Goal: Entertainment & Leisure: Consume media (video, audio)

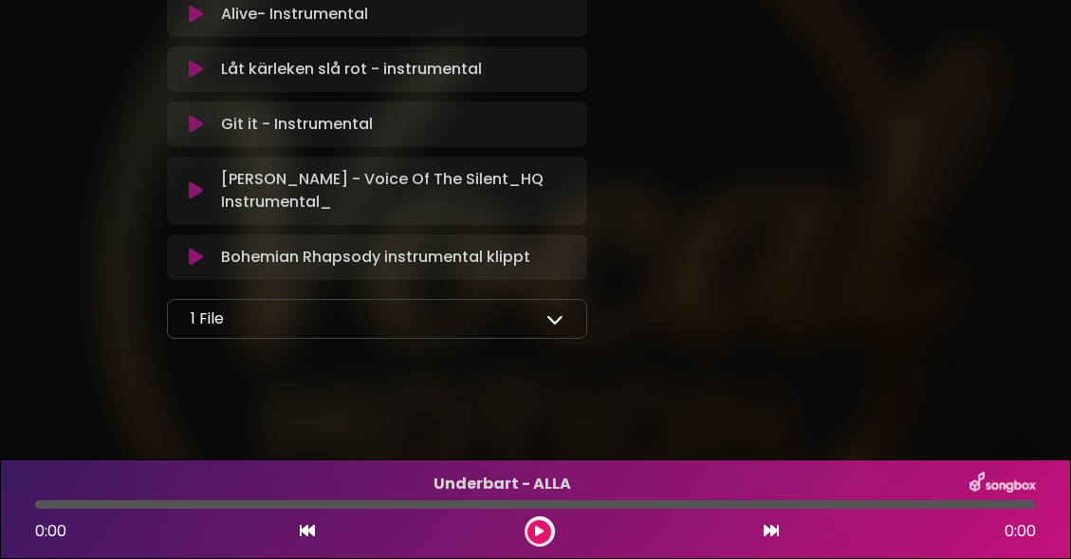
scroll to position [2457, 0]
click at [549, 314] on icon at bounding box center [555, 318] width 17 height 17
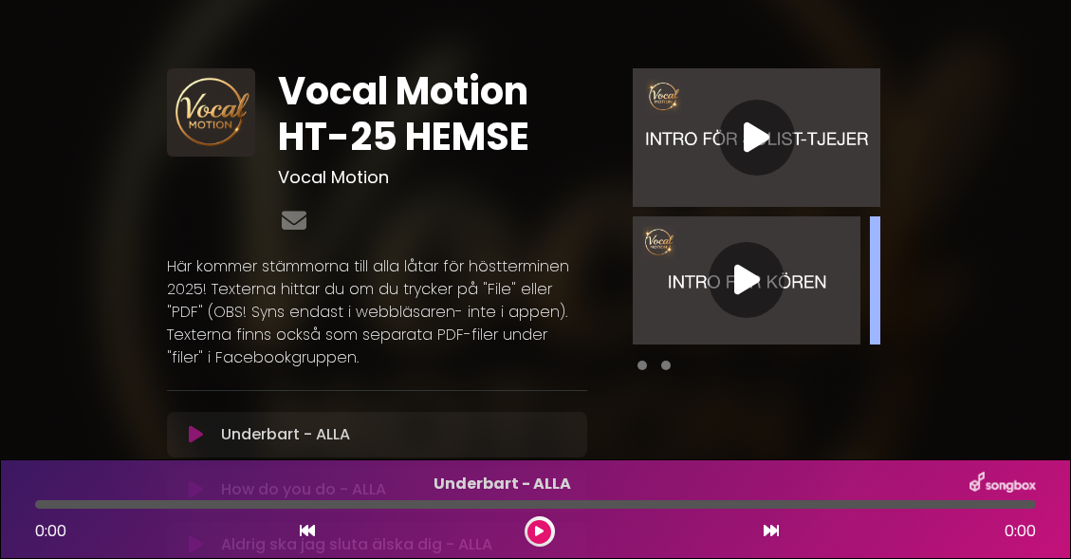
scroll to position [0, 0]
click at [735, 279] on icon at bounding box center [748, 280] width 26 height 34
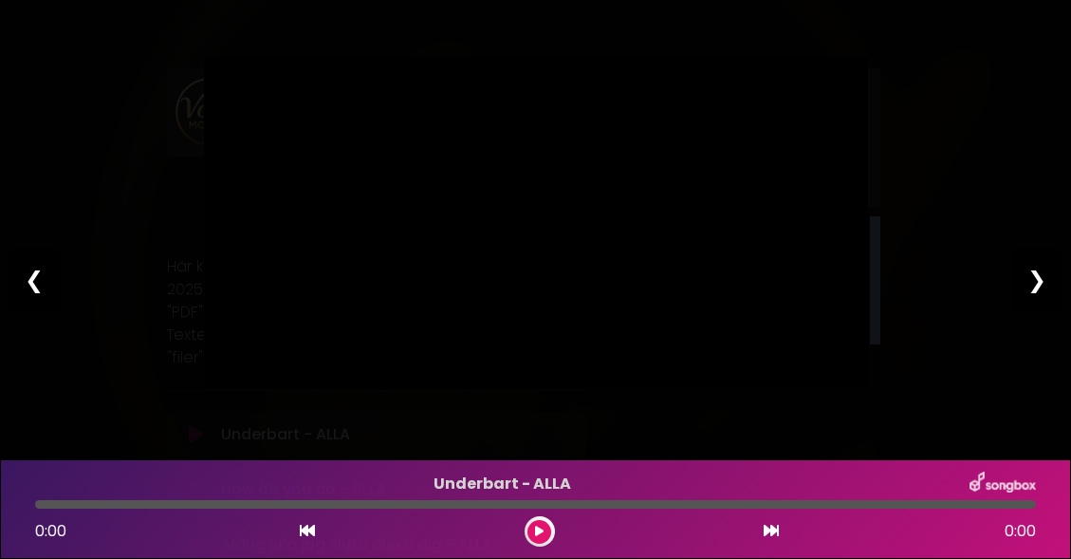
type input "***"
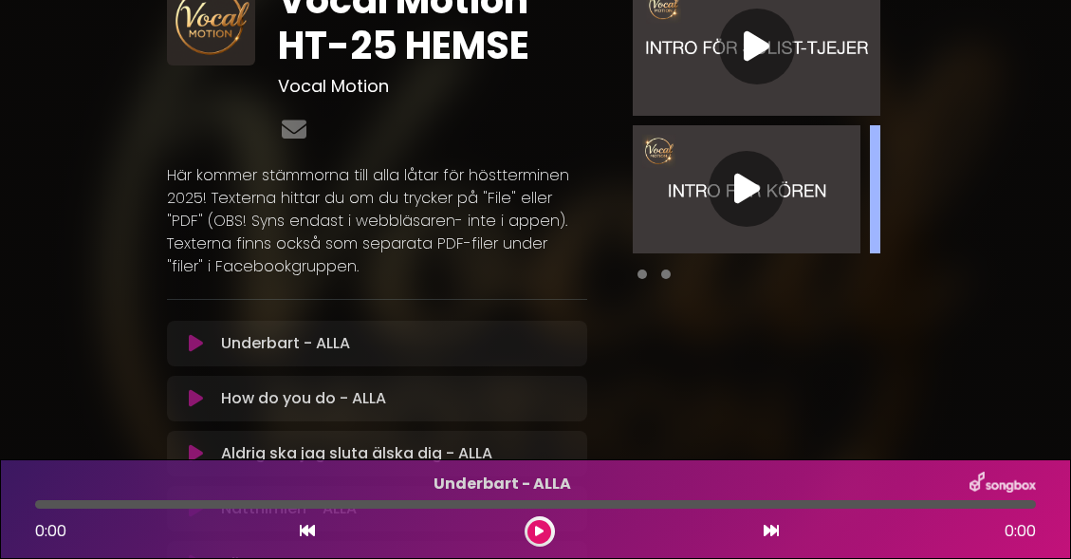
scroll to position [93, 0]
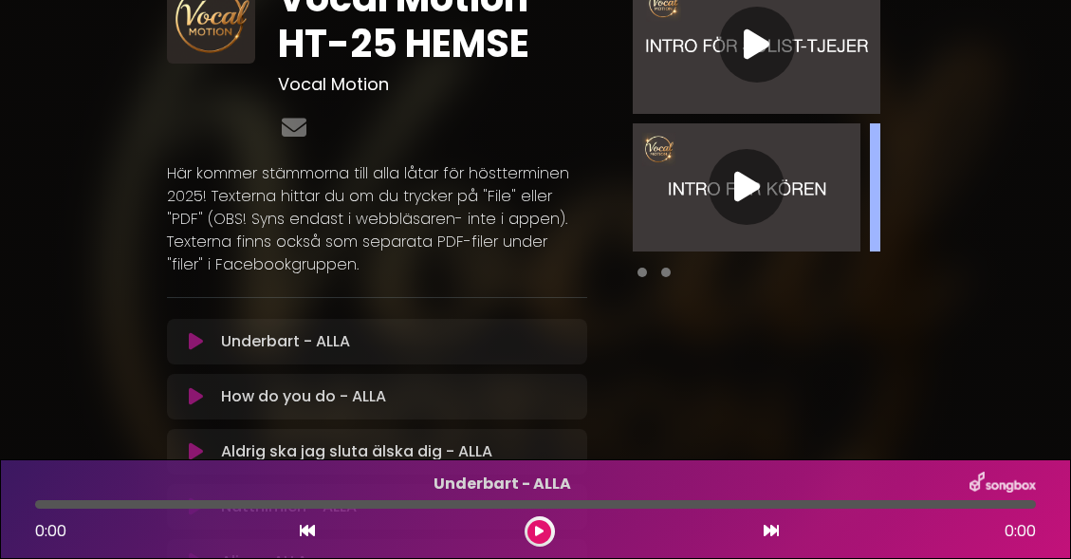
click at [747, 47] on icon at bounding box center [757, 45] width 26 height 34
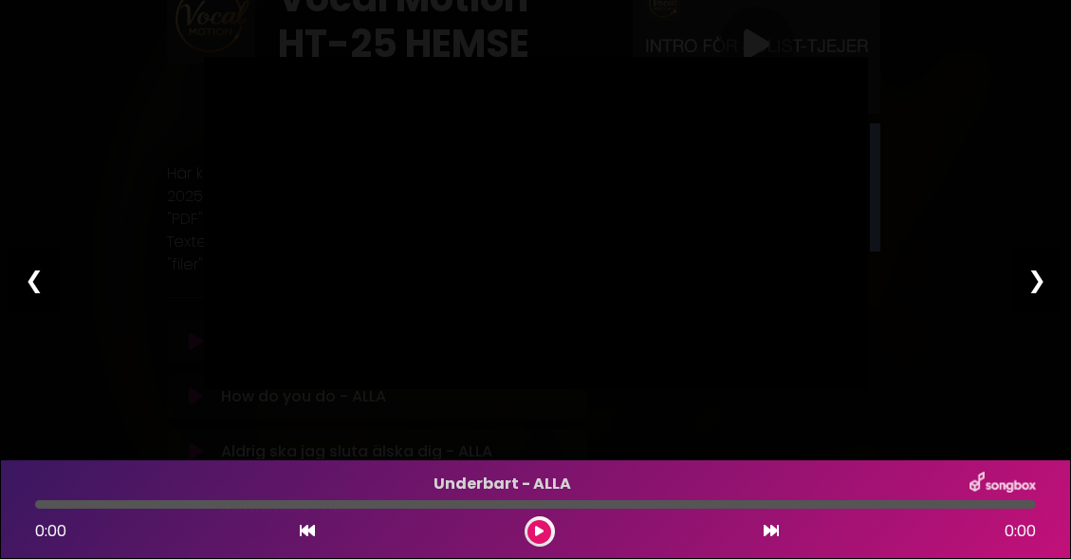
type input "****"
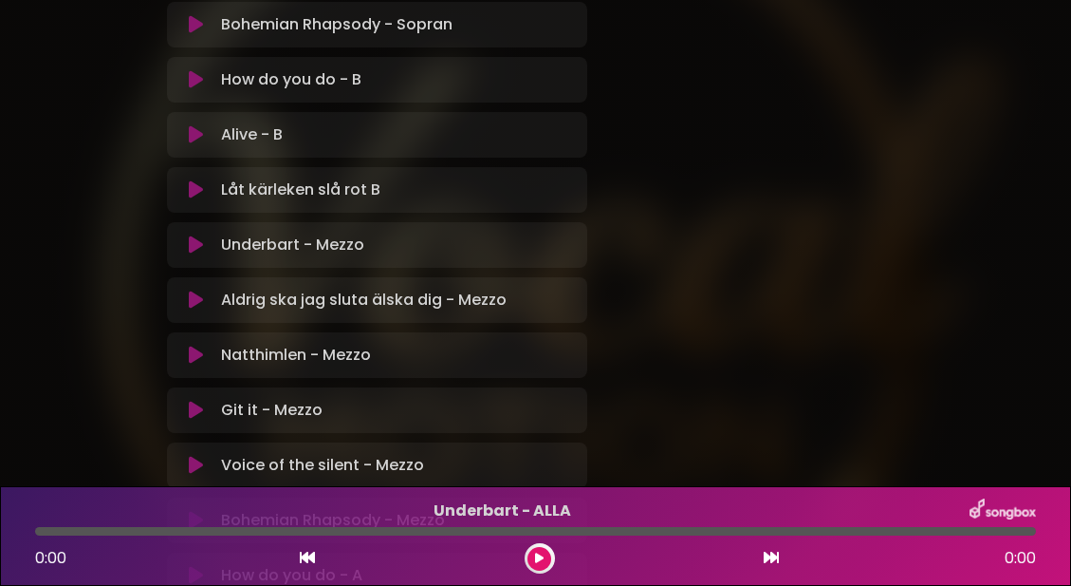
scroll to position [1156, 0]
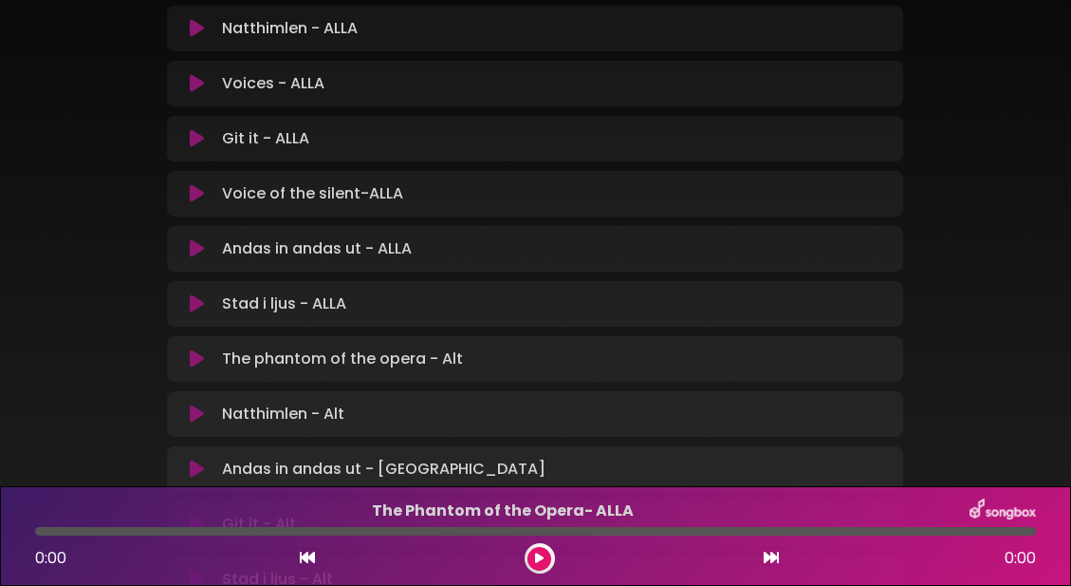
scroll to position [504, 0]
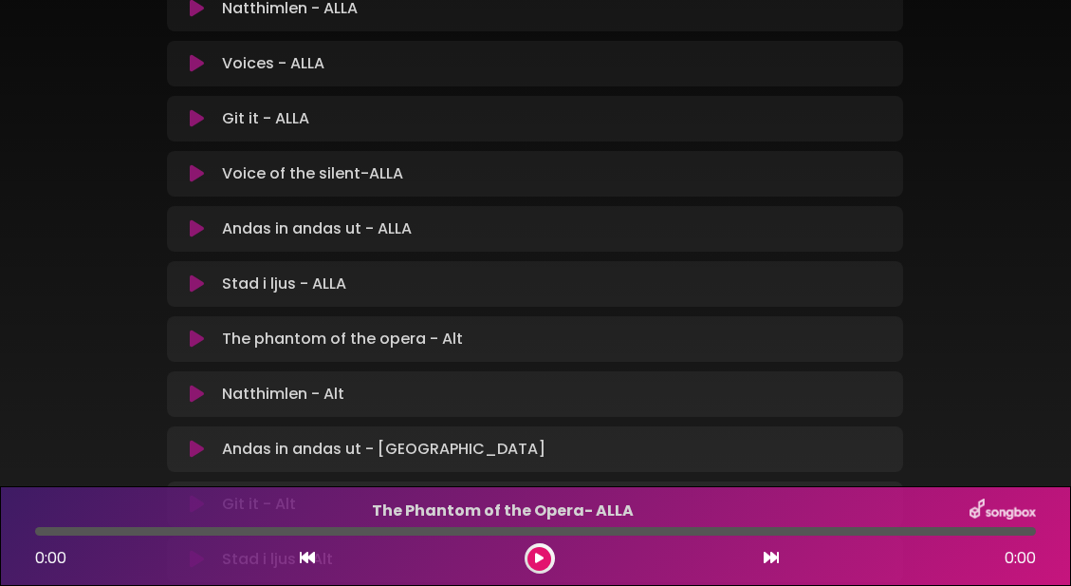
click at [197, 227] on icon at bounding box center [197, 228] width 14 height 19
